Goal: Information Seeking & Learning: Learn about a topic

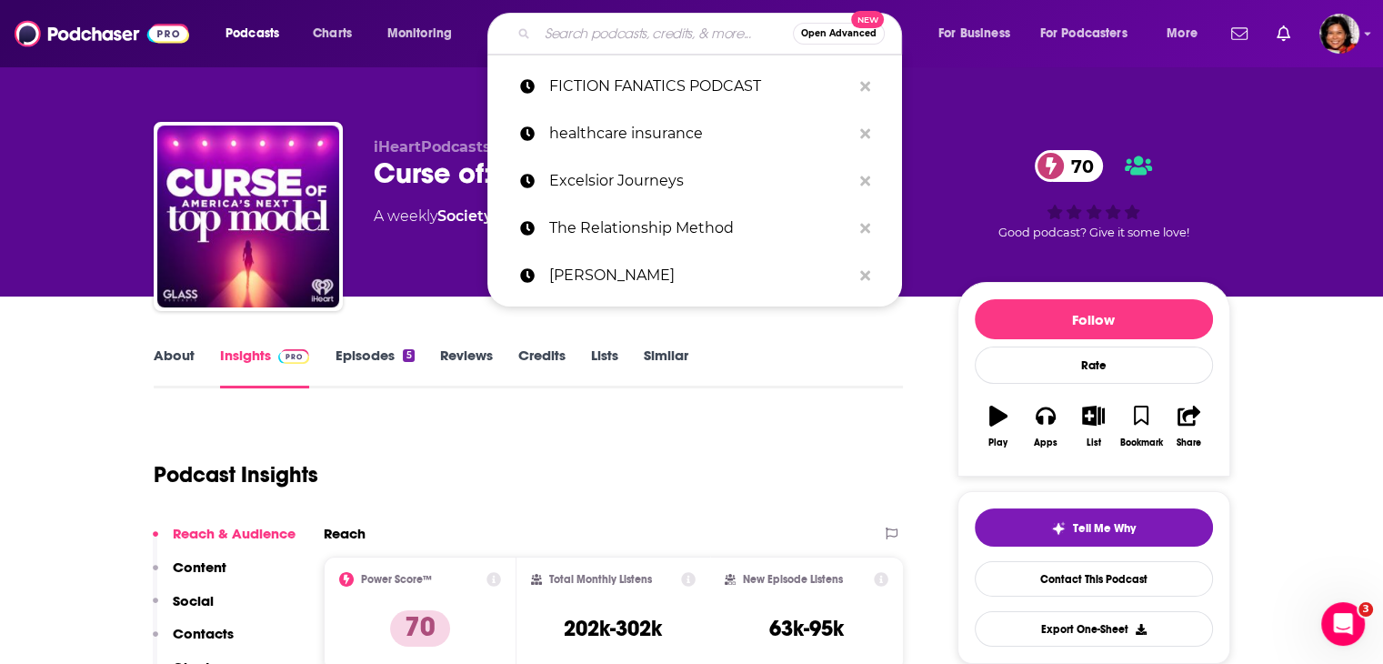
click at [605, 34] on input "Search podcasts, credits, & more..." at bounding box center [666, 33] width 256 height 29
paste input "What's Next? A Retirement Podcast by [PERSON_NAME] and [PERSON_NAME]"
type input "What's Next? A Retirement Podcast by [PERSON_NAME] and [PERSON_NAME]"
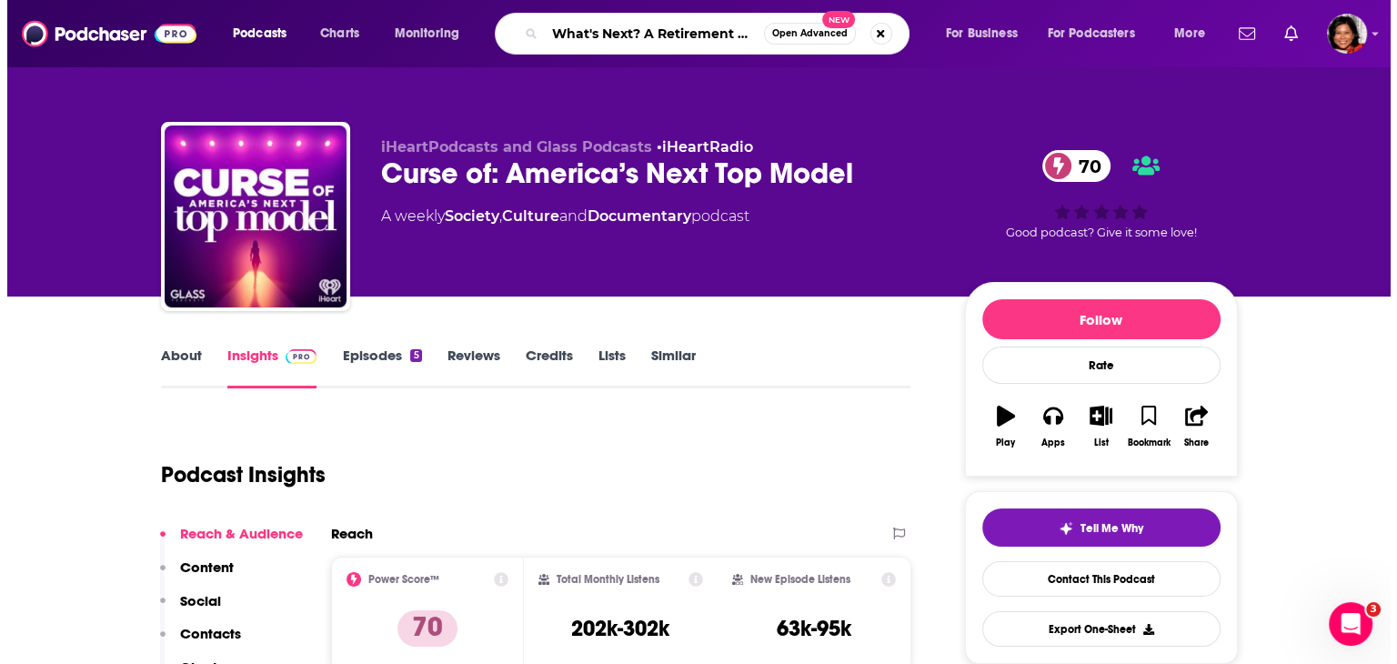
scroll to position [0, 156]
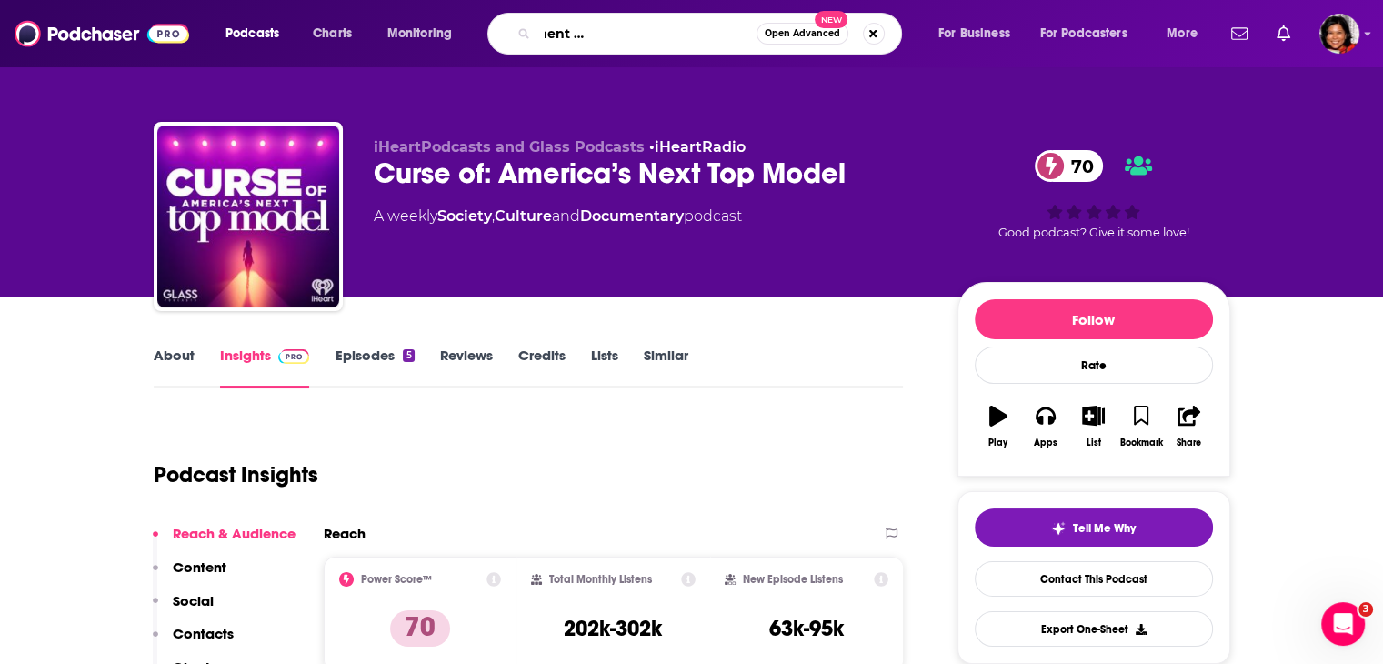
click at [712, 30] on input "What's Next? A Retirement Podcast by [PERSON_NAME] and [PERSON_NAME]" at bounding box center [647, 33] width 219 height 29
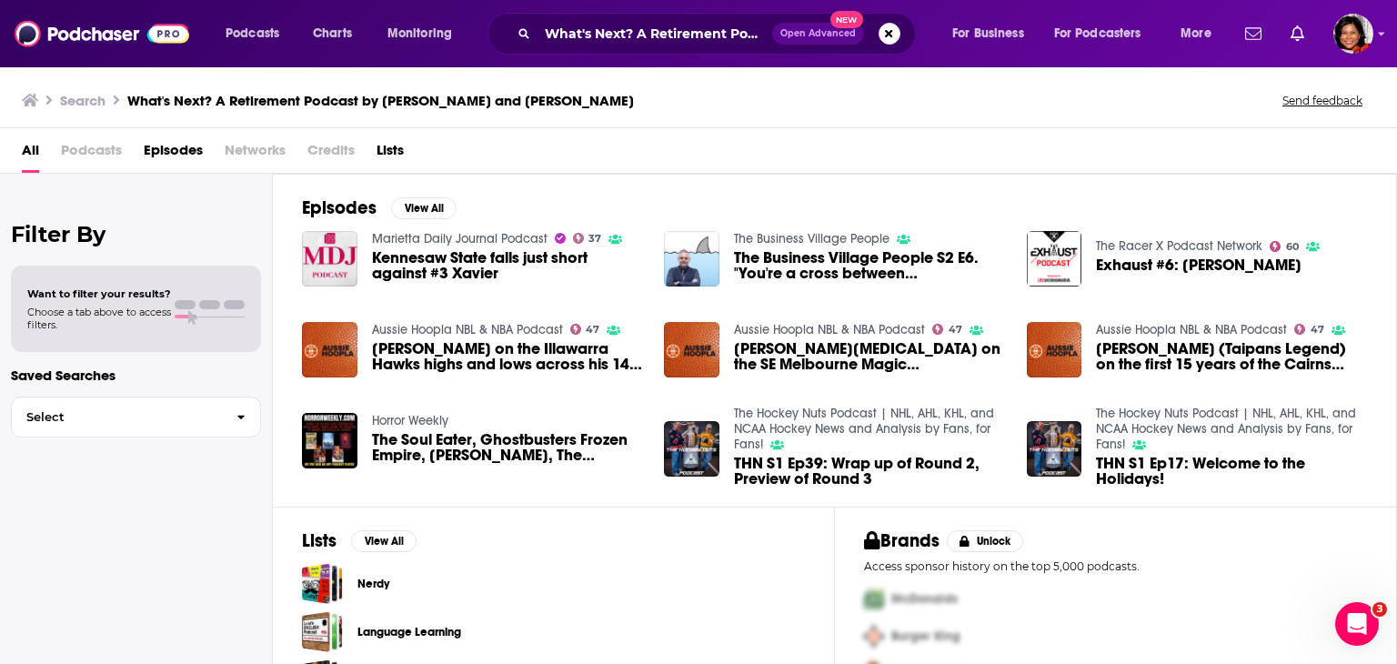
click at [87, 146] on span "Podcasts" at bounding box center [91, 154] width 61 height 37
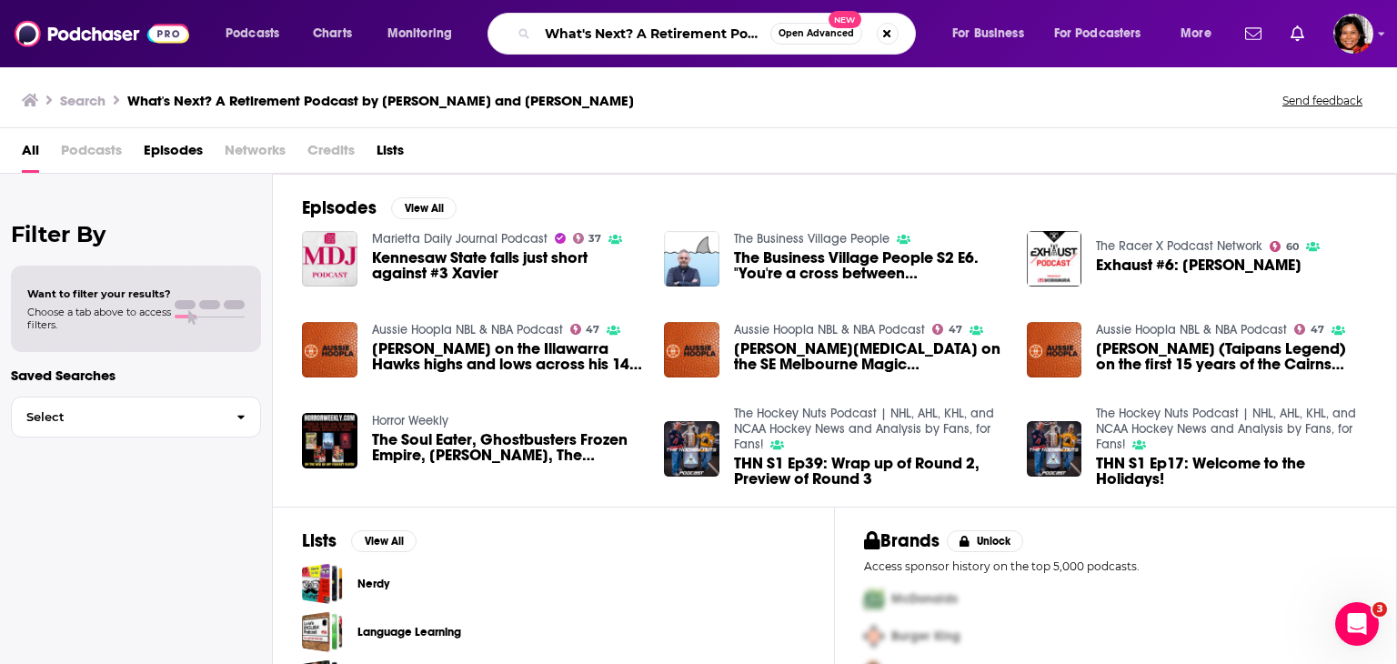
scroll to position [0, 143]
drag, startPoint x: 637, startPoint y: 33, endPoint x: 784, endPoint y: 37, distance: 147.4
click at [784, 37] on div "What's Next? A Retirement Podcast by [PERSON_NAME] and [PERSON_NAME] Open Advan…" at bounding box center [702, 34] width 428 height 42
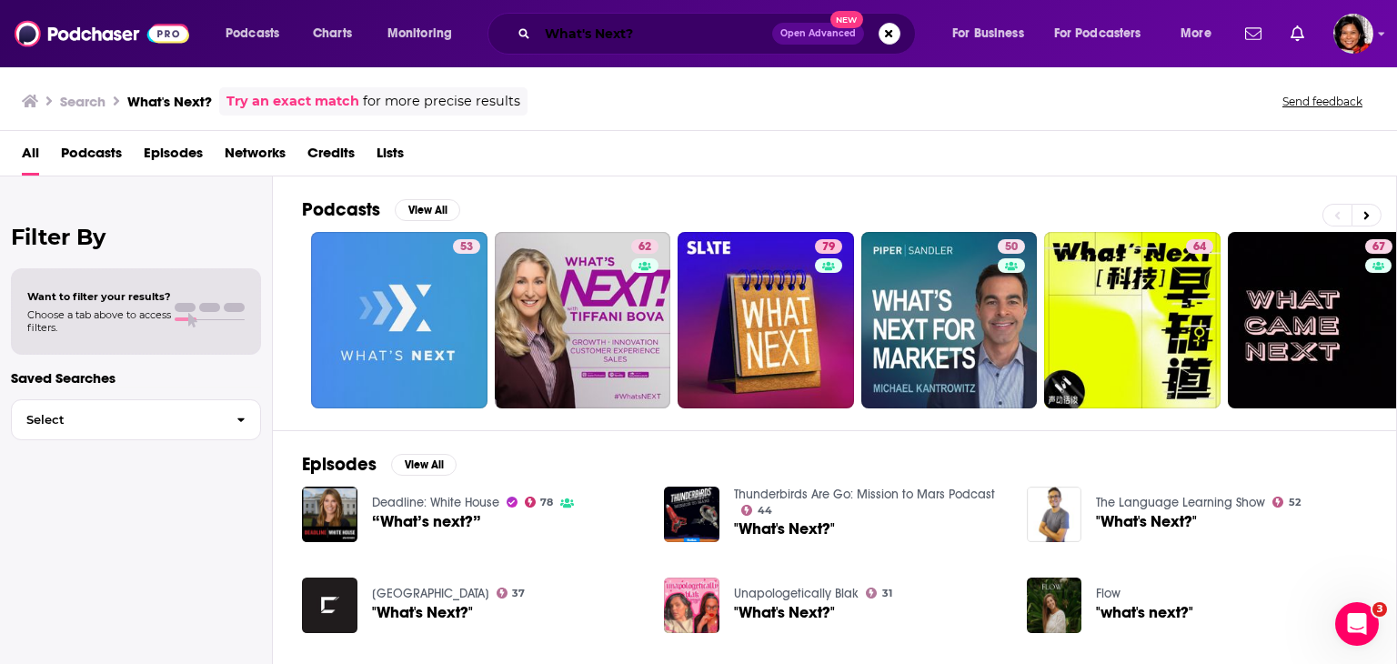
click at [622, 34] on input "What's Next?" at bounding box center [655, 33] width 235 height 29
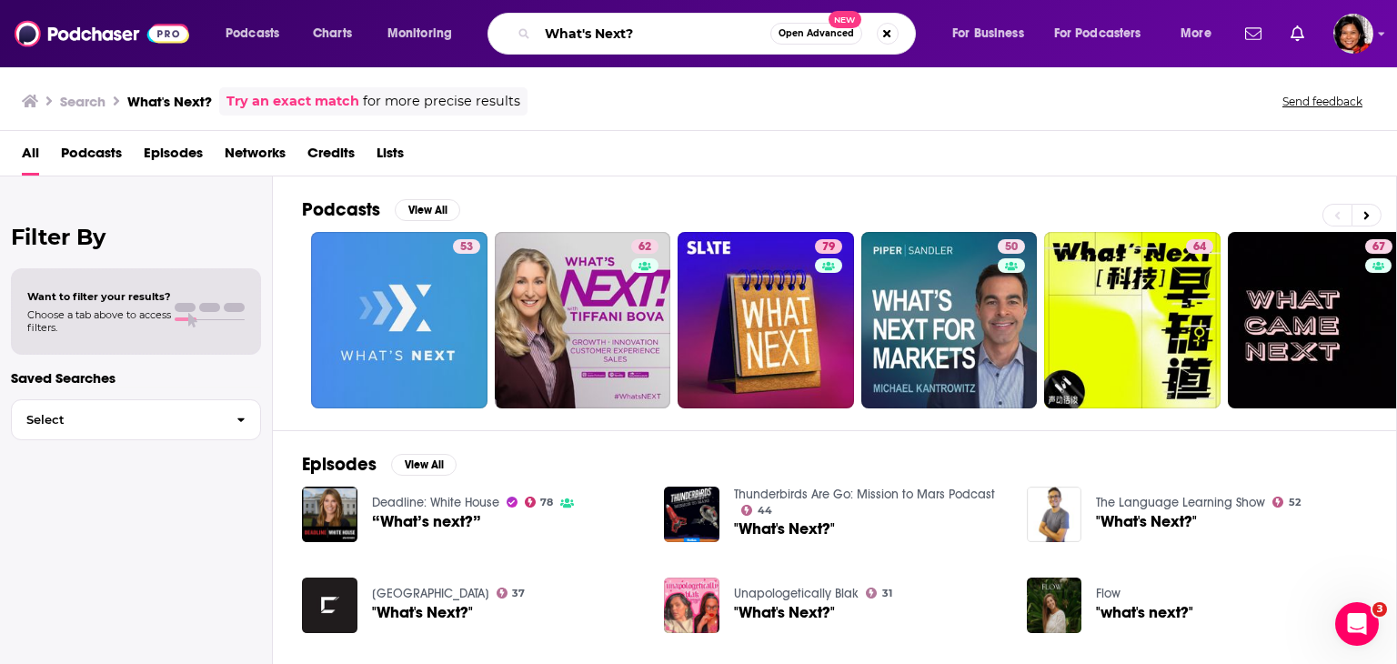
paste input "What's Next? A Retirement Podcast by [PERSON_NAME] and [PERSON_NAME]"
drag, startPoint x: 666, startPoint y: 35, endPoint x: 295, endPoint y: 35, distance: 371.1
click at [295, 35] on div "Podcasts Charts Monitoring What's NexWhat's Next? A Retirement Podcast by [PERS…" at bounding box center [721, 34] width 1016 height 42
drag, startPoint x: 699, startPoint y: 34, endPoint x: 373, endPoint y: 18, distance: 326.9
click at [373, 18] on div "Podcasts Charts Monitoring [PERSON_NAME] and [PERSON_NAME]? Open Advanced New F…" at bounding box center [721, 34] width 1016 height 42
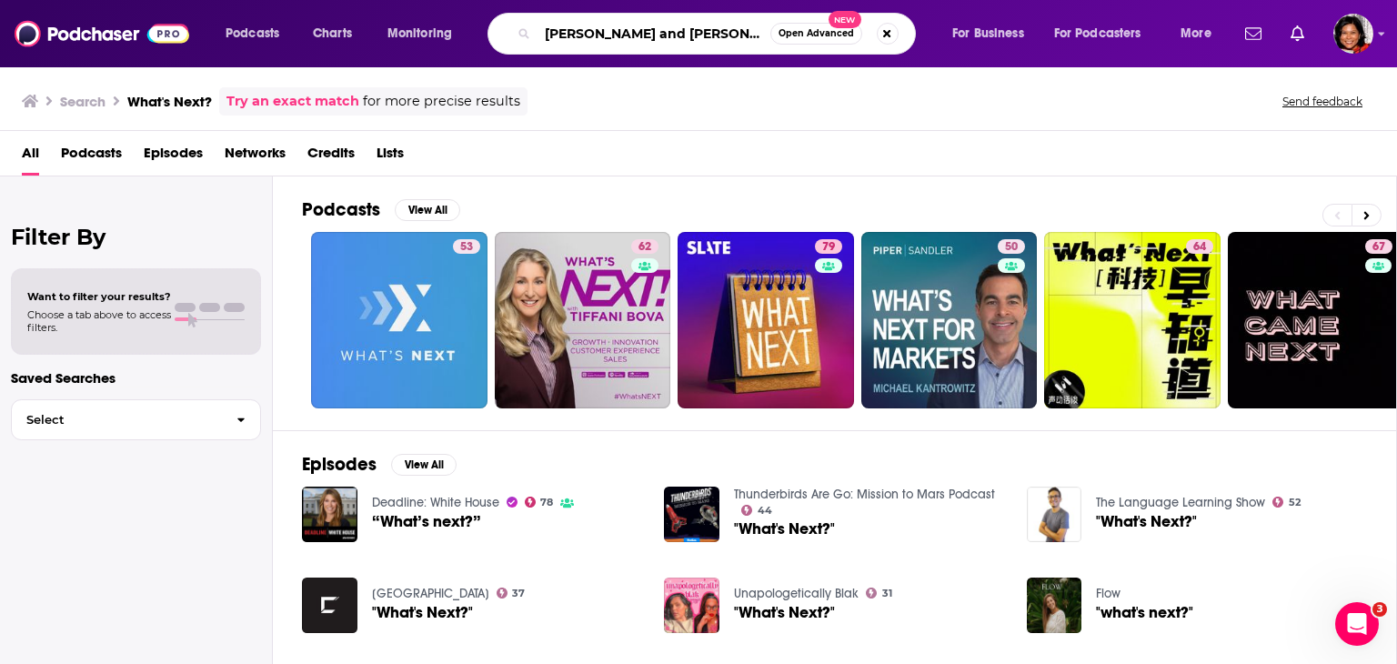
paste input "What's Next? A Retirement Podcast by [PERSON_NAME] and [PERSON_NAME]"
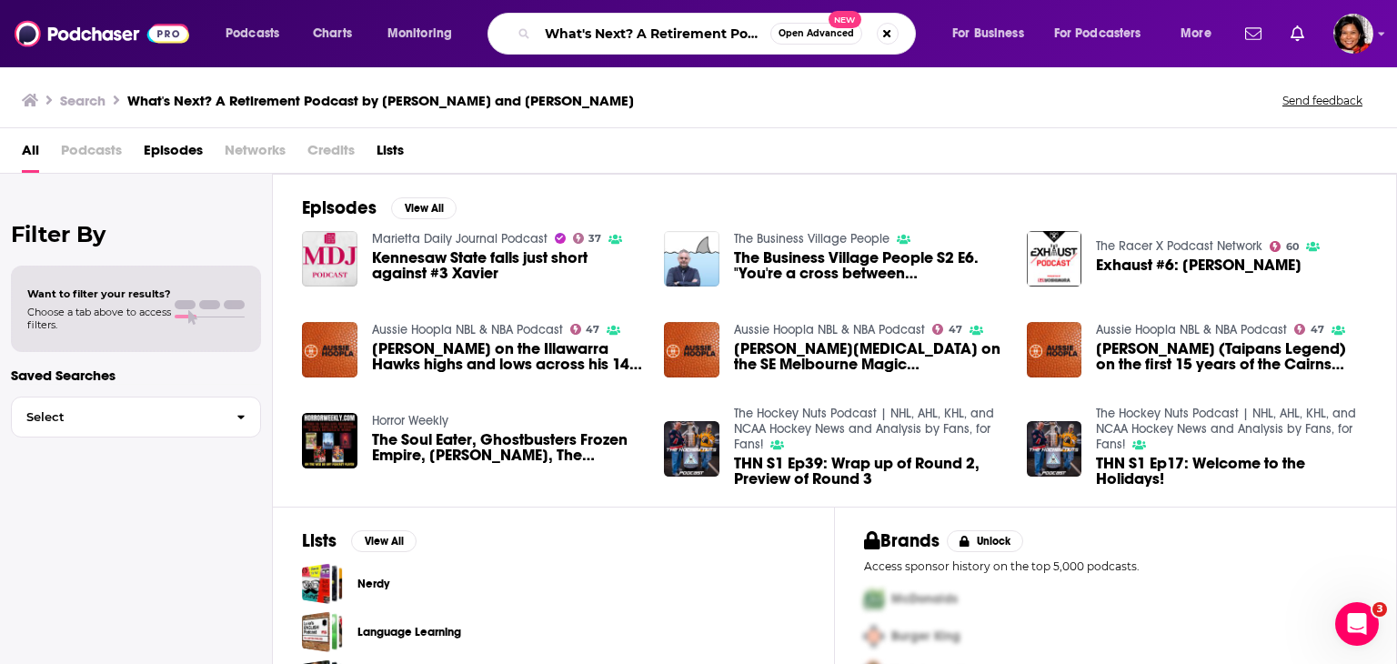
scroll to position [0, 143]
drag, startPoint x: 746, startPoint y: 33, endPoint x: 771, endPoint y: 33, distance: 25.5
click at [770, 33] on input "What's Next? A Retirement Podcast by [PERSON_NAME] and [PERSON_NAME]" at bounding box center [654, 33] width 233 height 29
type input "What's Next? A Retirement Podcast"
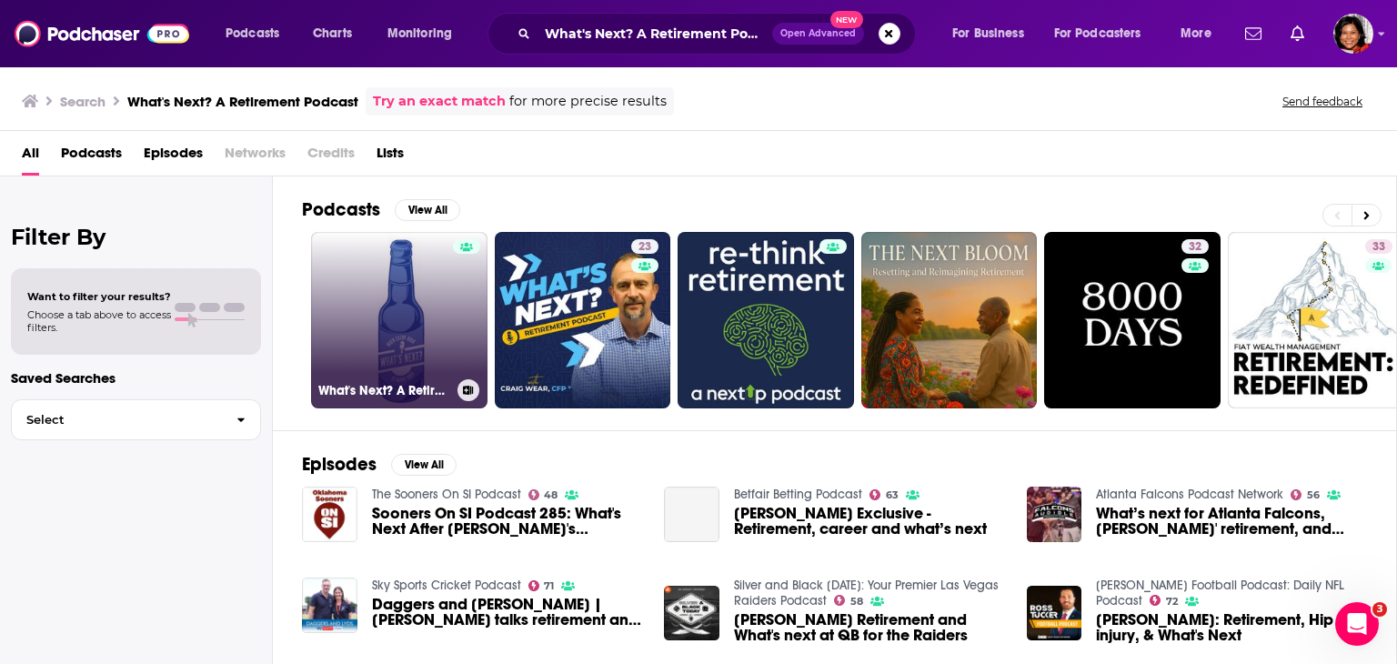
click at [416, 334] on link "What's Next? A Retirement Podcast" at bounding box center [399, 320] width 176 height 176
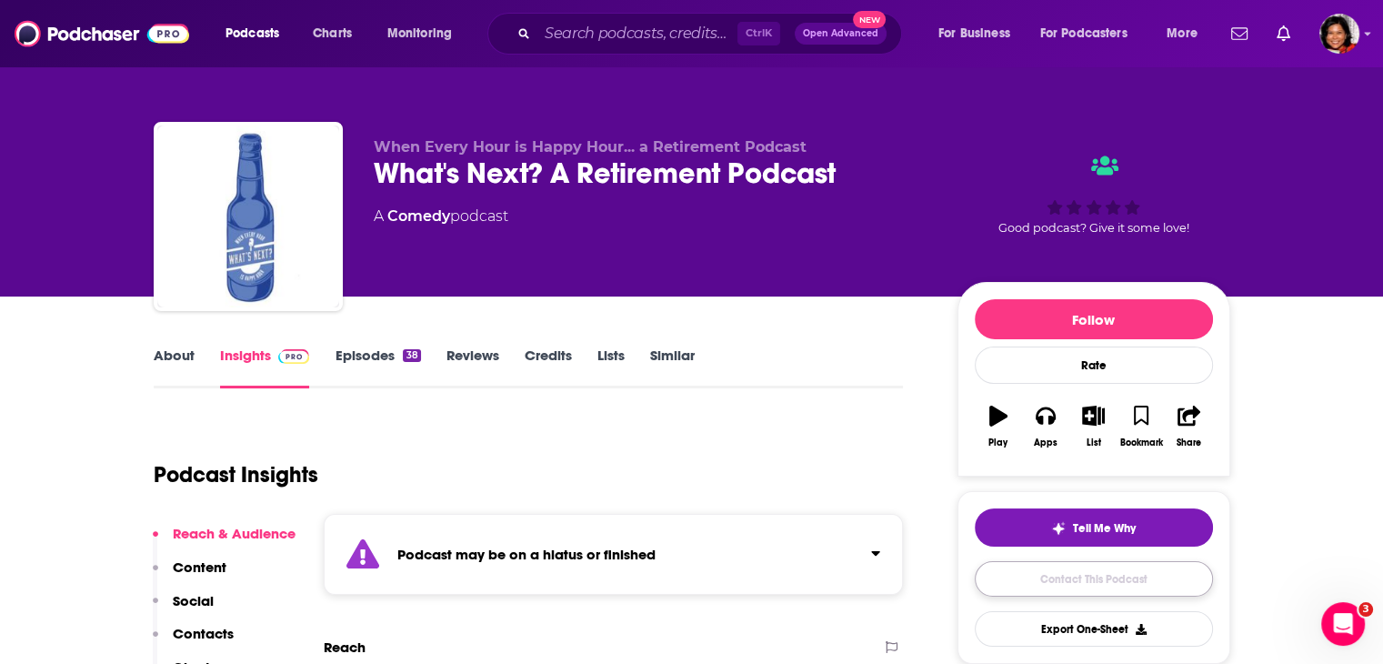
click at [1063, 579] on link "Contact This Podcast" at bounding box center [1094, 578] width 238 height 35
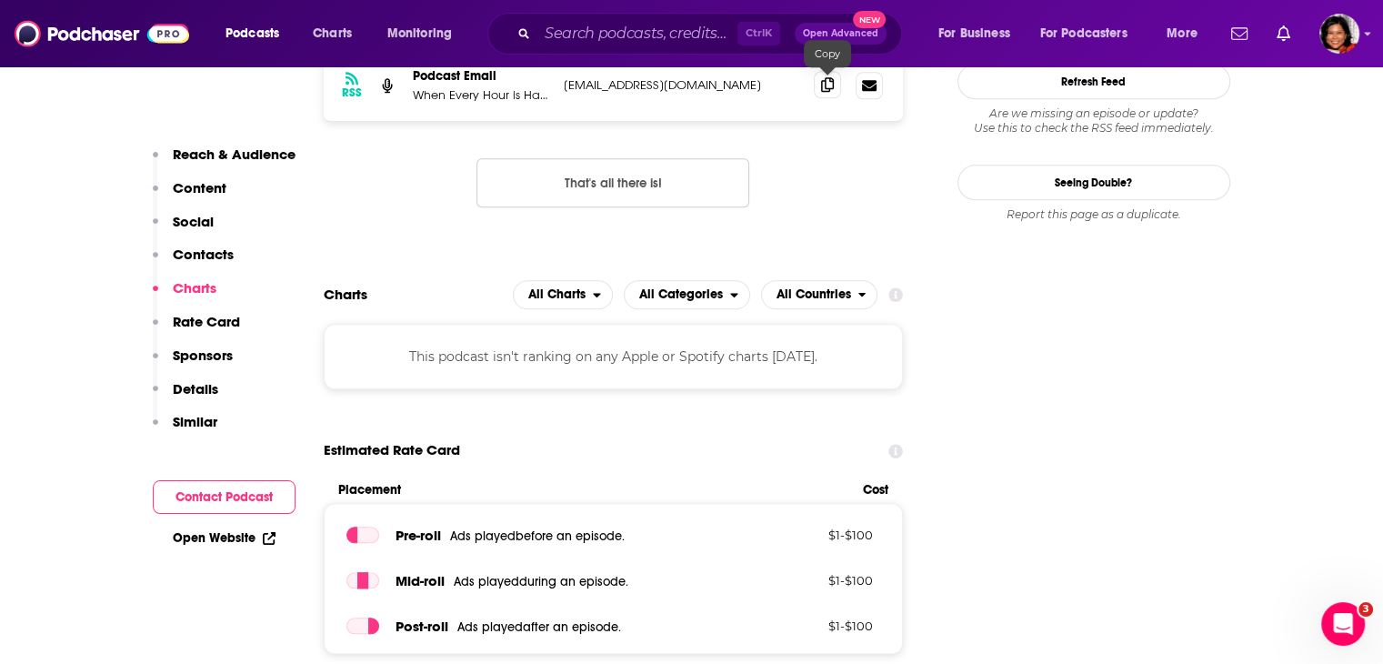
click at [831, 91] on icon at bounding box center [827, 84] width 13 height 15
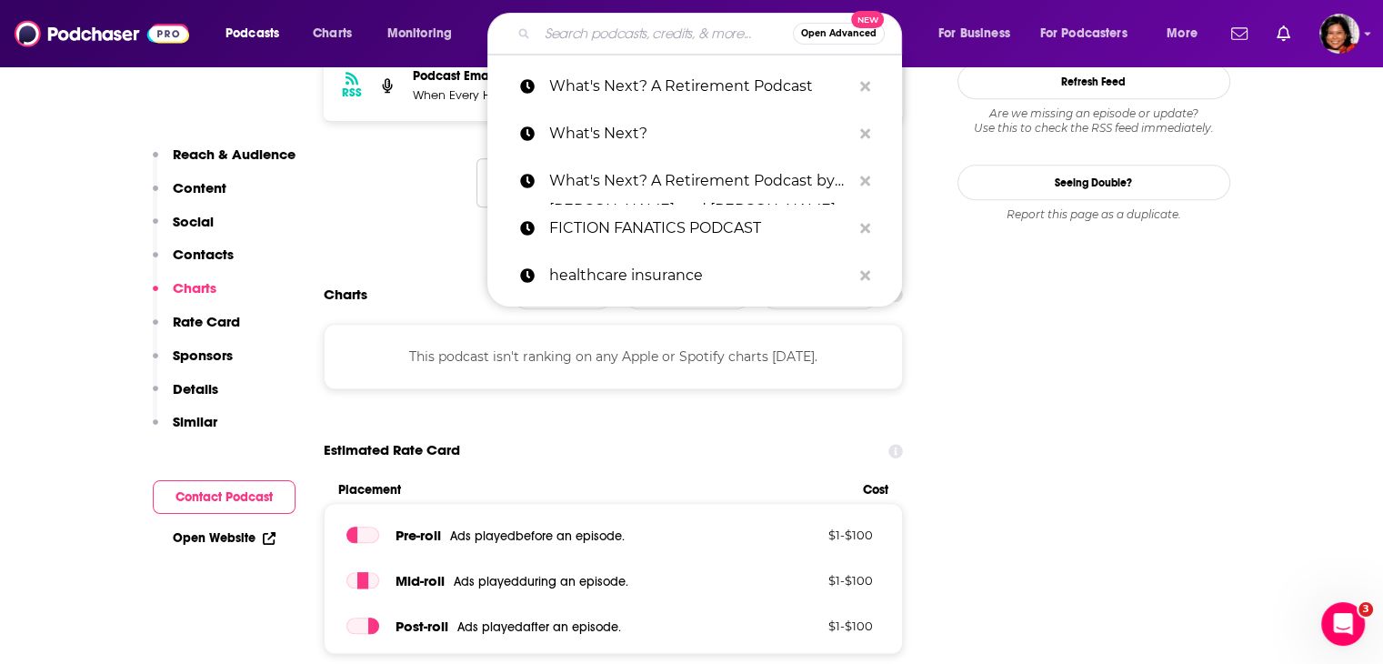
click at [546, 41] on input "Search podcasts, credits, & more..." at bounding box center [666, 33] width 256 height 29
paste input "Book Q&As with [PERSON_NAME]"
type input "Book Q&As with [PERSON_NAME]"
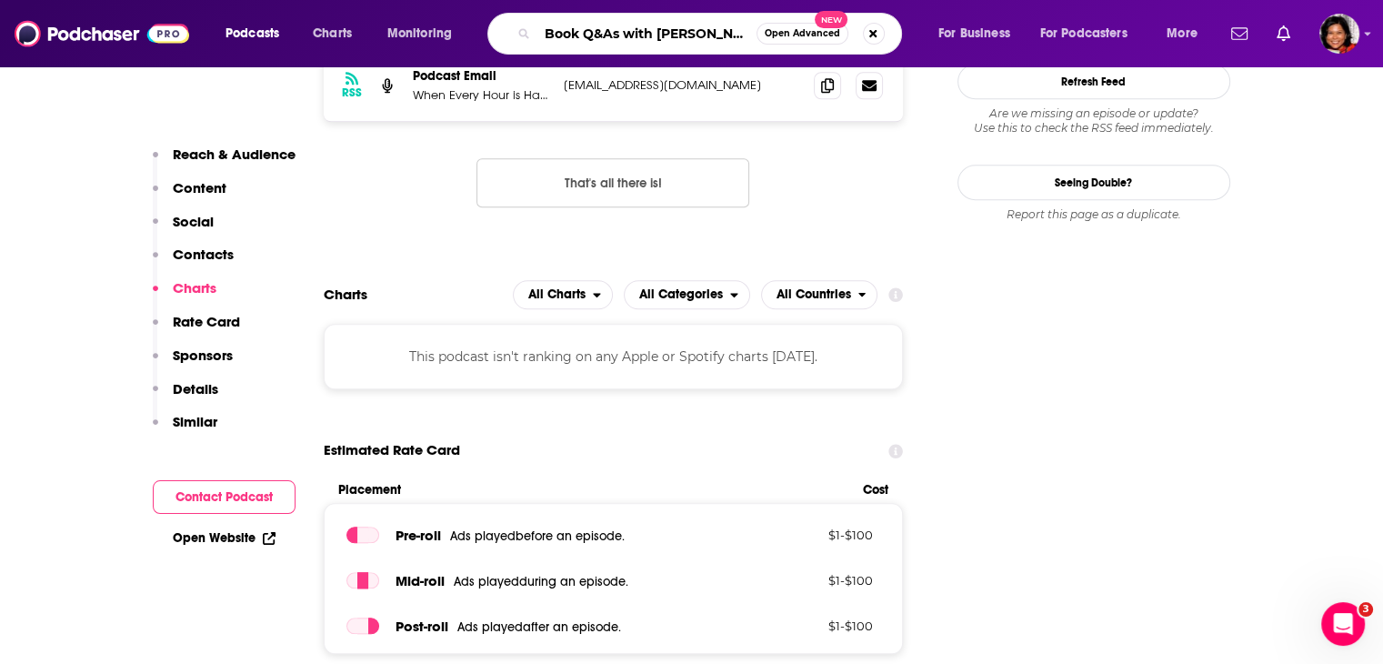
scroll to position [0, 0]
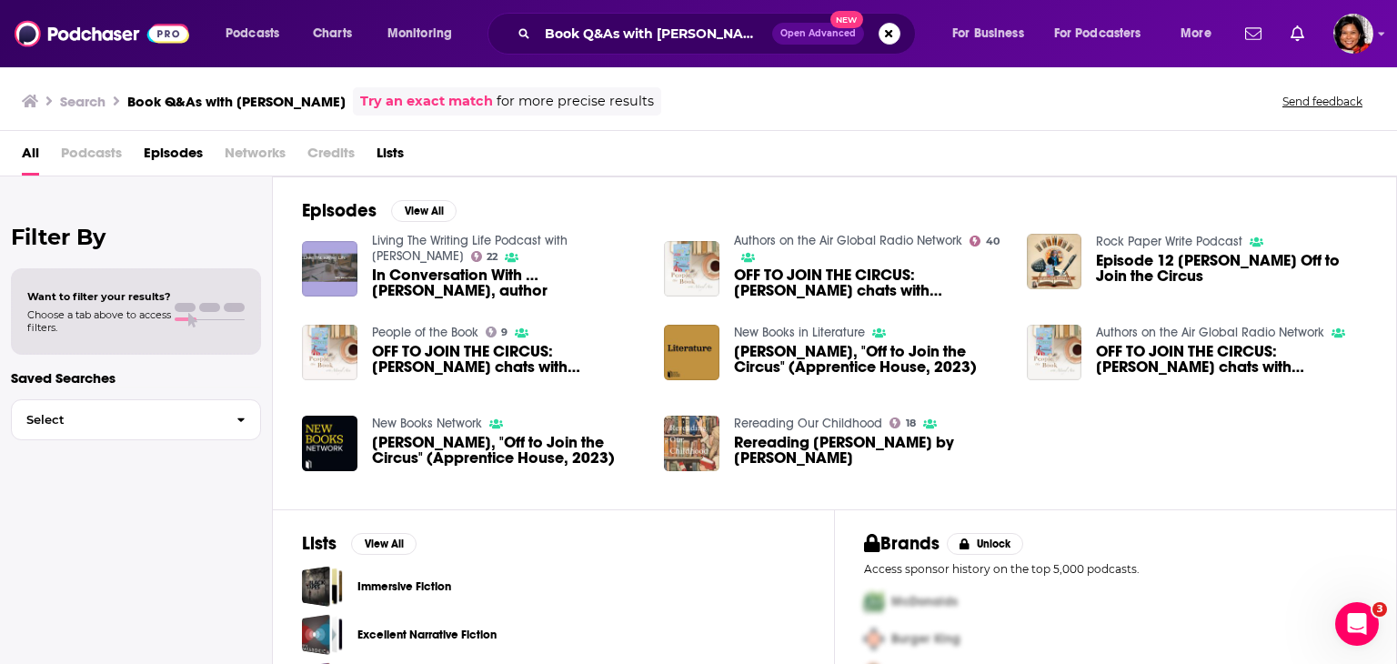
click at [99, 156] on span "Podcasts" at bounding box center [91, 156] width 61 height 37
click at [633, 35] on input "Book Q&As with [PERSON_NAME]" at bounding box center [655, 33] width 235 height 29
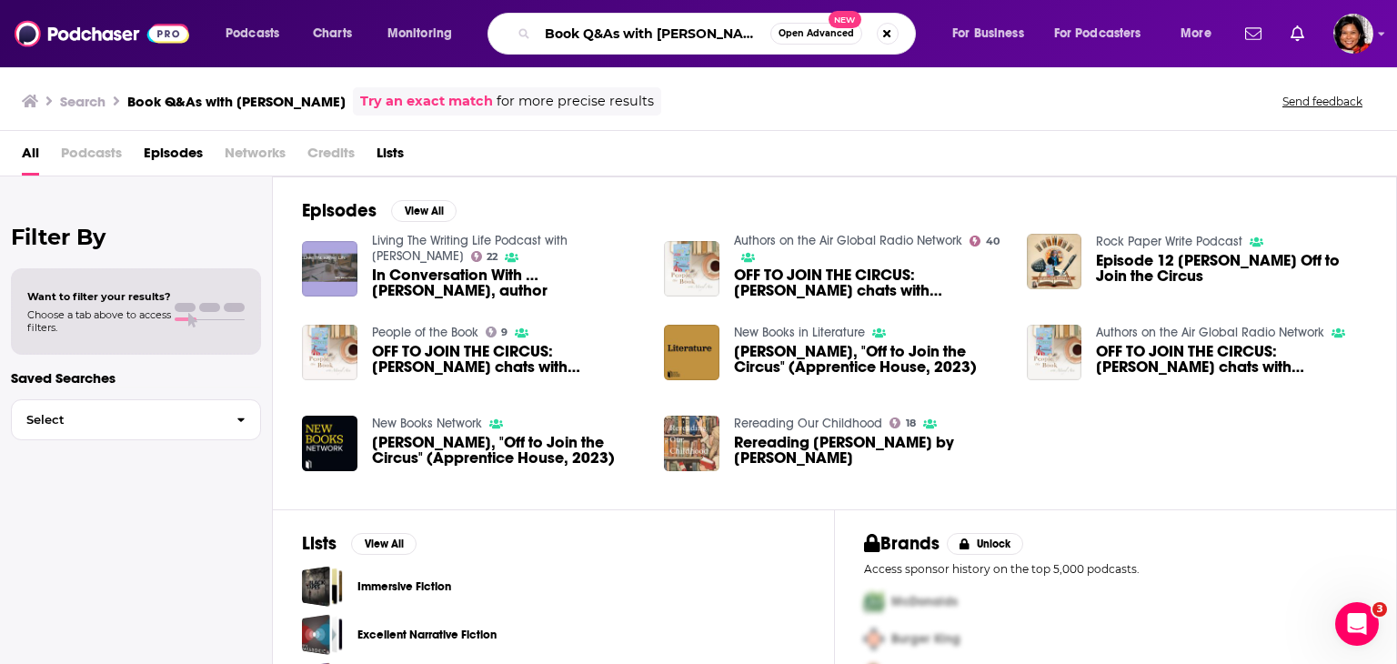
drag, startPoint x: 660, startPoint y: 32, endPoint x: 483, endPoint y: 34, distance: 177.4
click at [483, 34] on div "Podcasts Charts Monitoring Book Q&As with [PERSON_NAME] Open Advanced New For B…" at bounding box center [721, 34] width 1016 height 42
type input "[PERSON_NAME] Q&As with"
click at [885, 33] on button "Search podcasts, credits, & more..." at bounding box center [888, 34] width 22 height 22
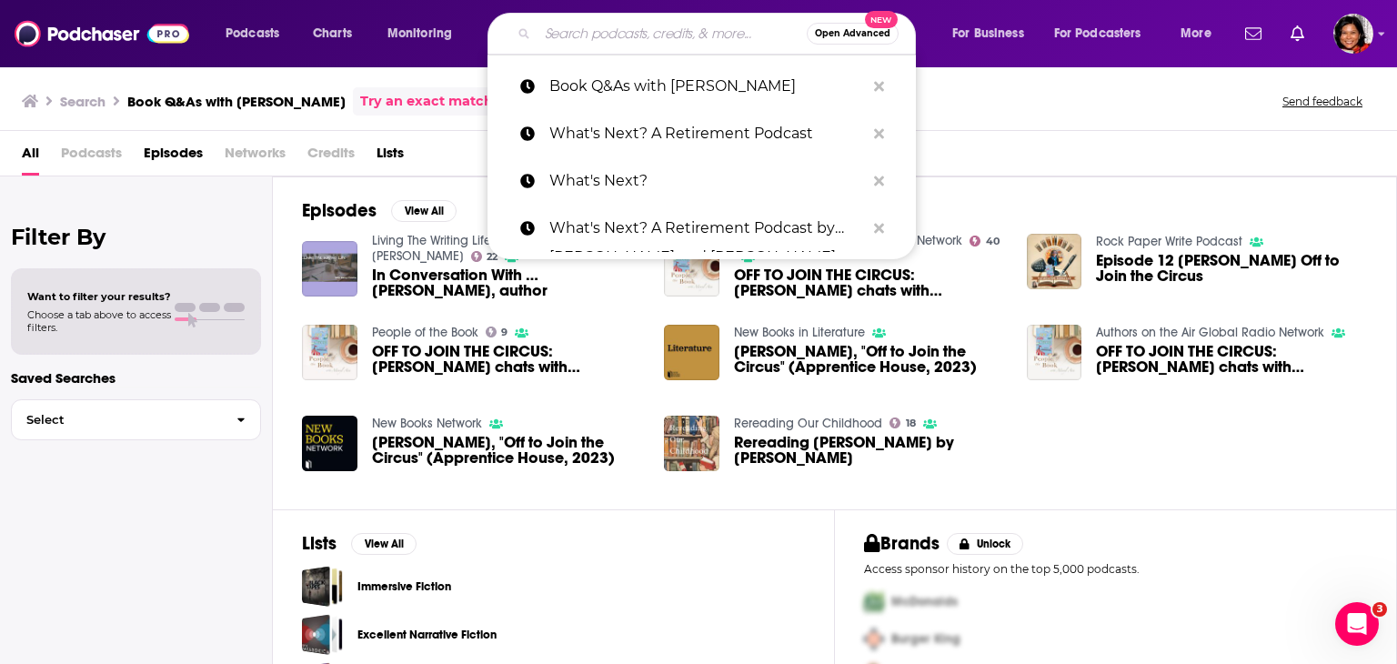
click at [655, 32] on input "Search podcasts, credits, & more..." at bounding box center [672, 33] width 269 height 29
paste input "Pirate Fan Club Podcast"
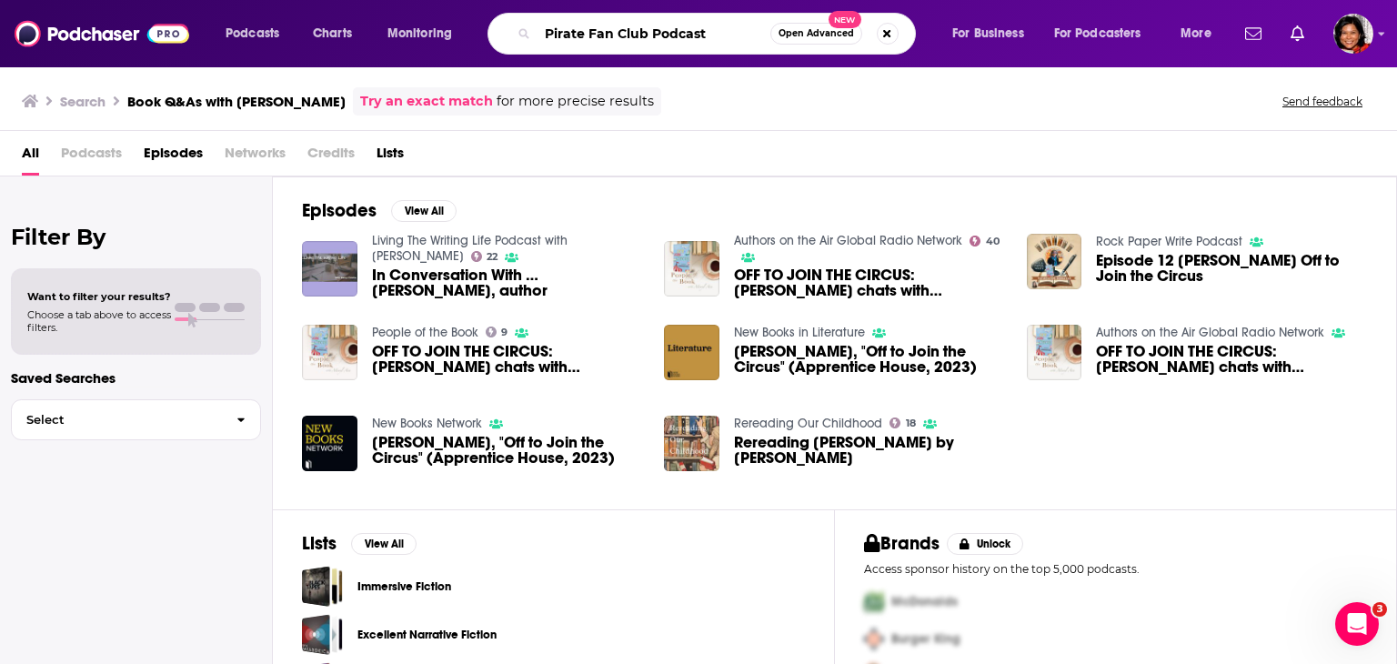
type input "Pirate Fan Club Podcast"
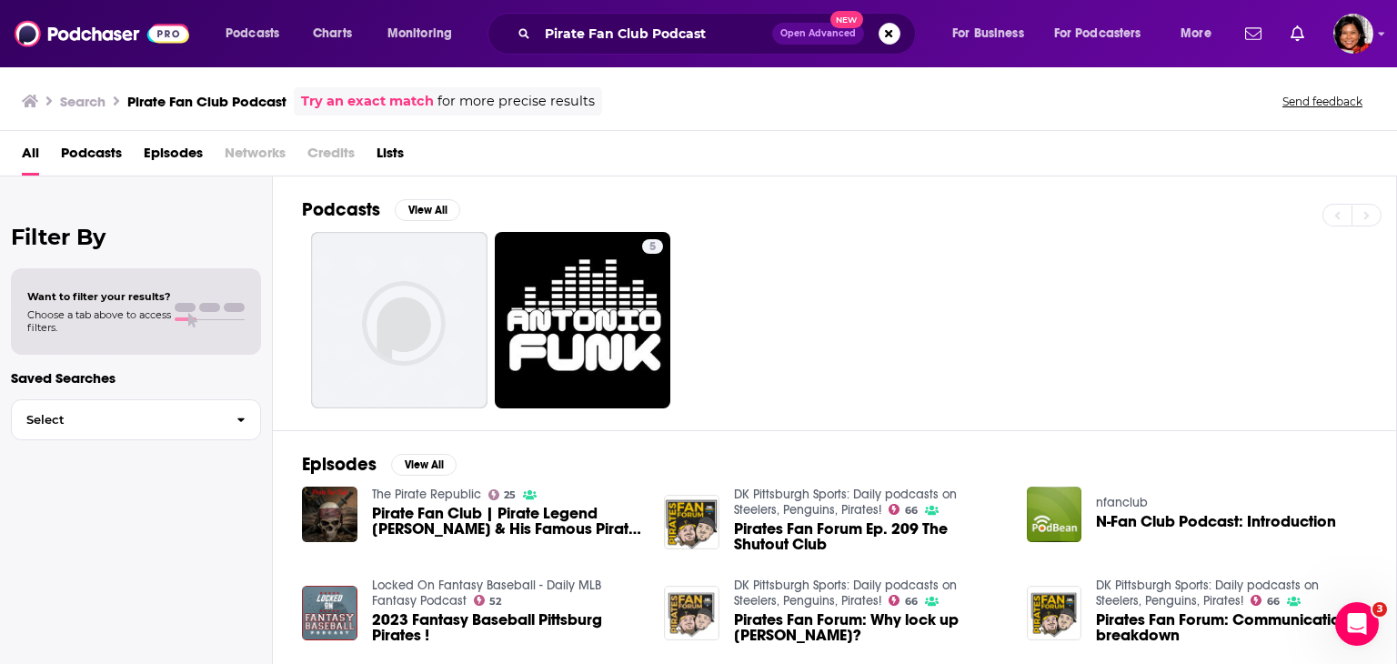
click at [88, 146] on span "Podcasts" at bounding box center [91, 156] width 61 height 37
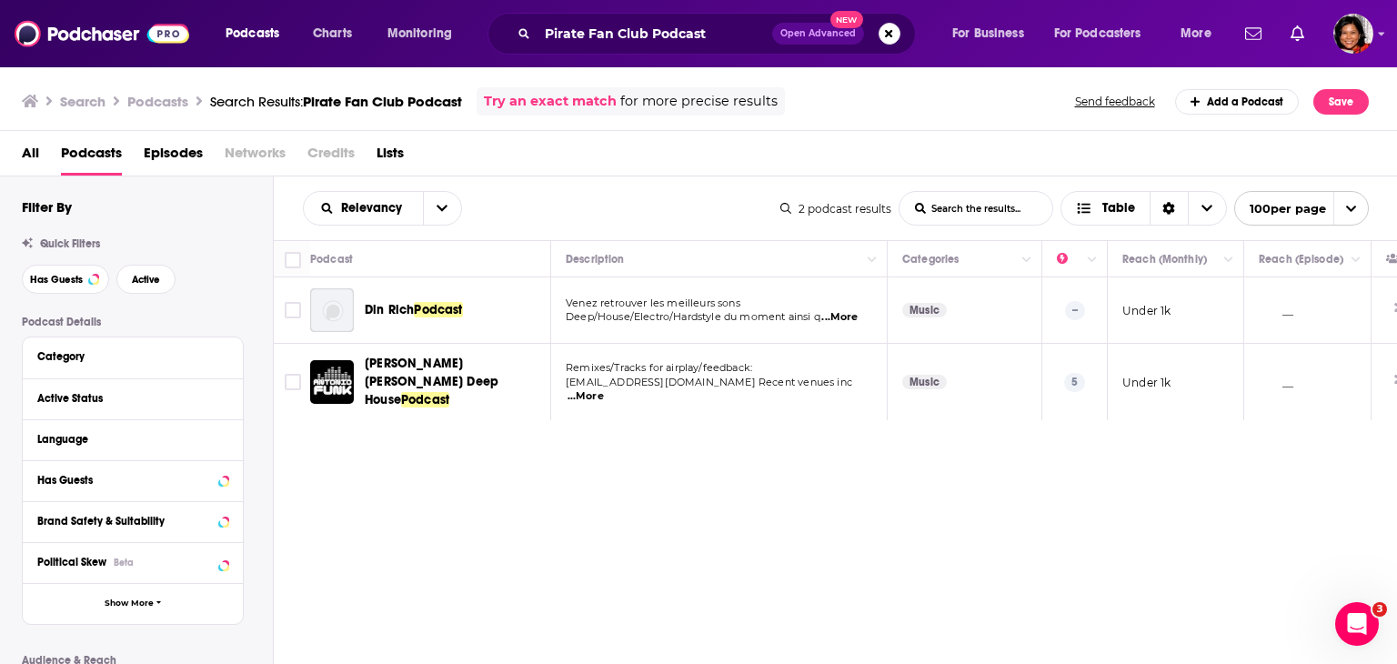
click at [29, 154] on span "All" at bounding box center [30, 156] width 17 height 37
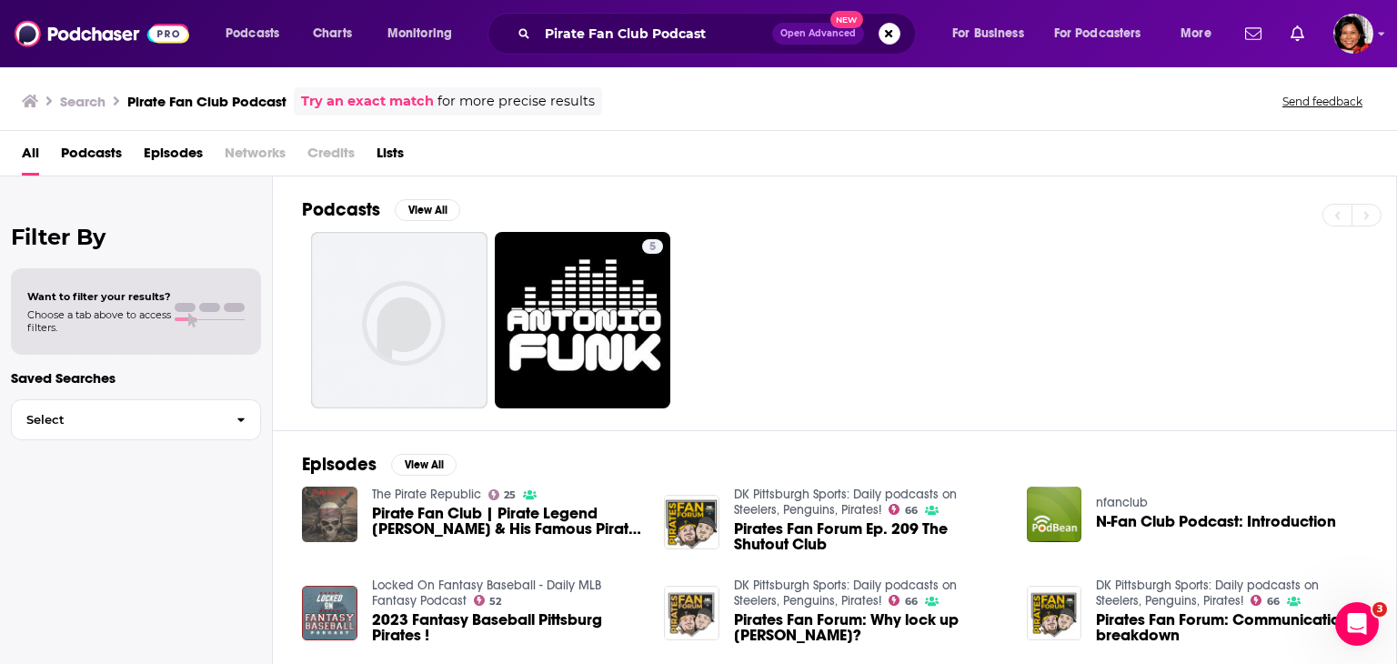
click at [336, 506] on img "Pirate Fan Club | Pirate Legend Olivier Levaseur & His Famous Pirate Treasure &…" at bounding box center [329, 514] width 55 height 55
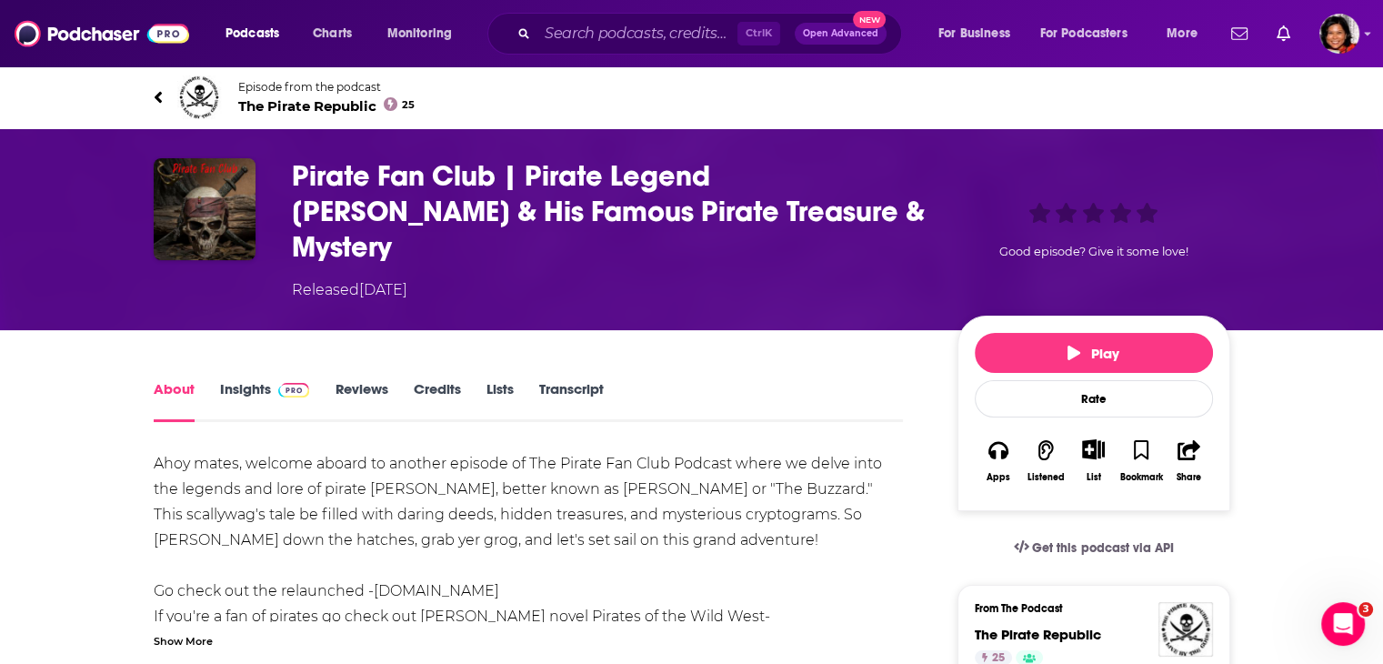
drag, startPoint x: 236, startPoint y: 354, endPoint x: 455, endPoint y: 387, distance: 220.7
click at [236, 380] on link "Insights" at bounding box center [265, 401] width 90 height 42
